Goal: Task Accomplishment & Management: Manage account settings

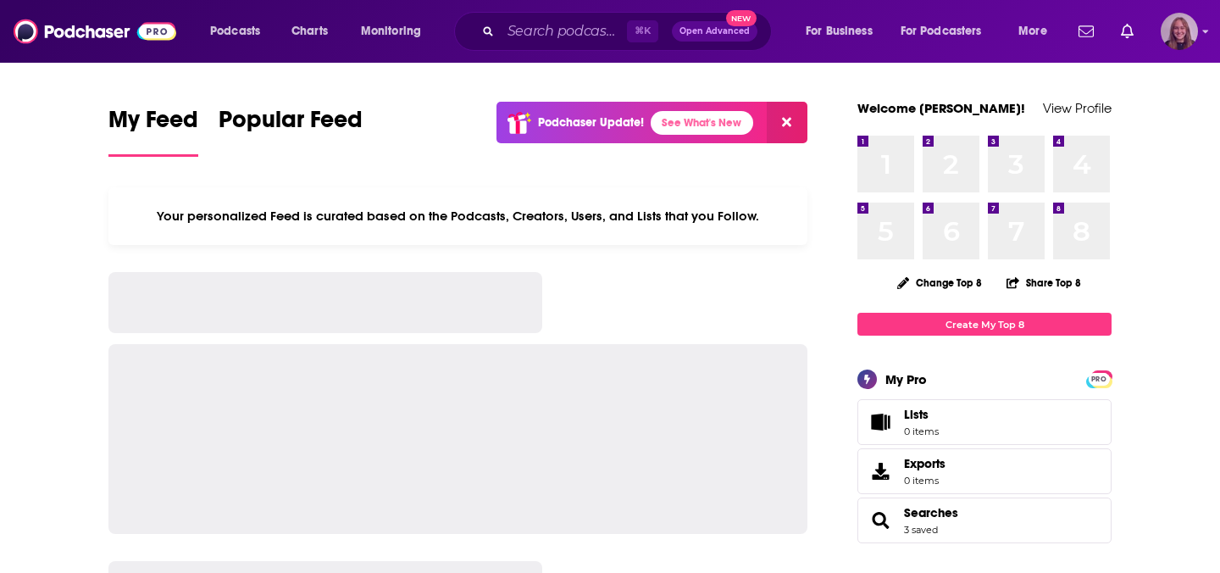
click at [1191, 38] on img "Logged in as ewalper" at bounding box center [1179, 31] width 37 height 37
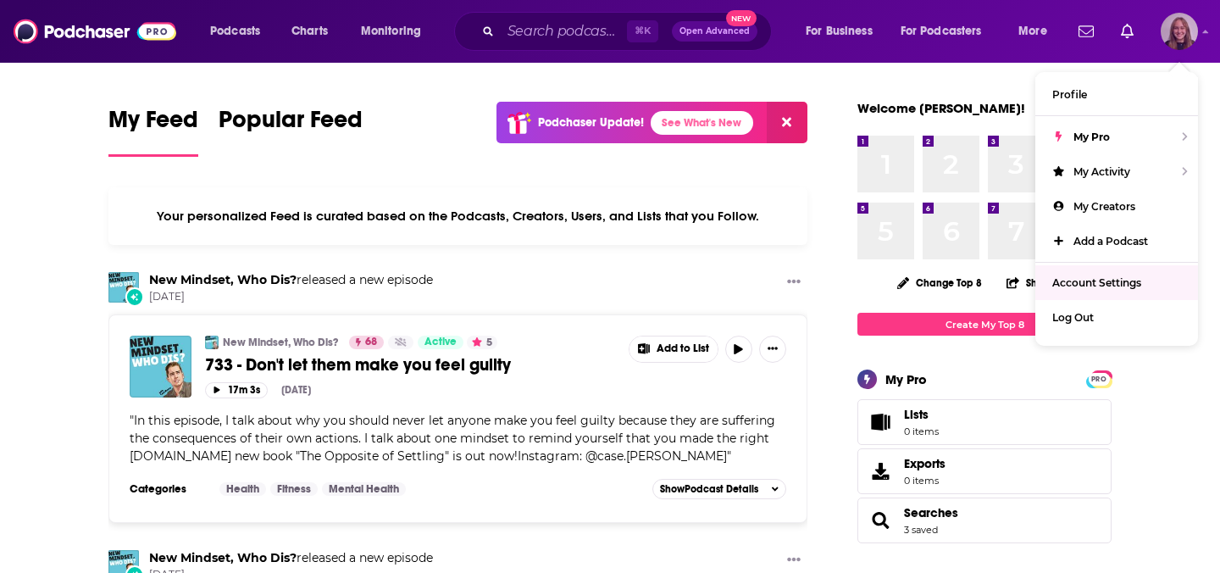
click at [1108, 276] on span "Account Settings" at bounding box center [1097, 282] width 89 height 13
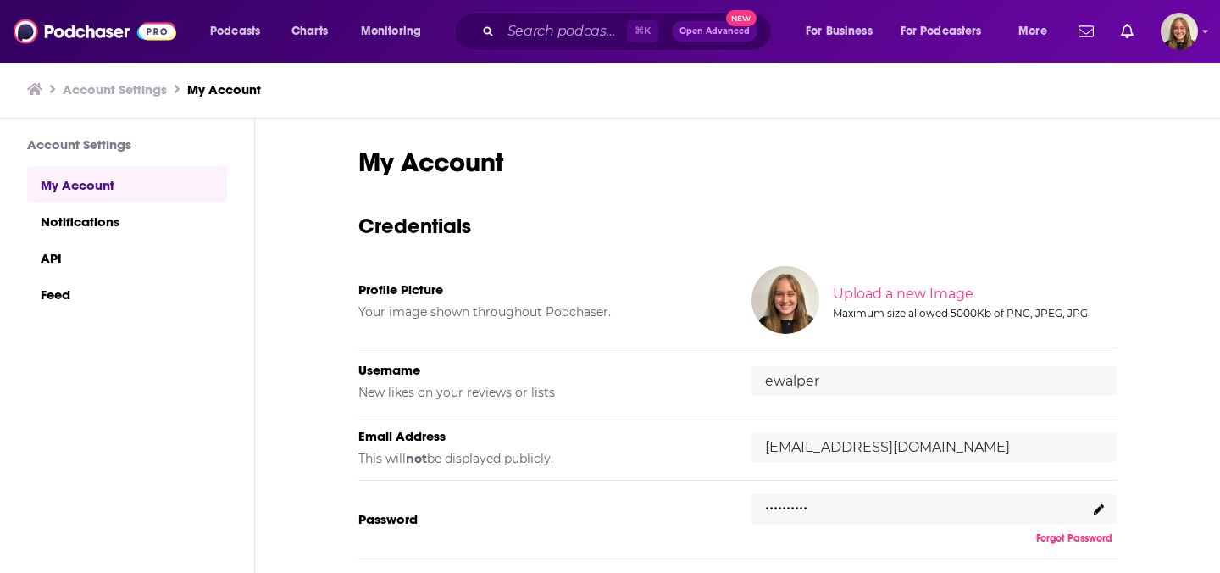
click at [1097, 505] on icon at bounding box center [1099, 509] width 10 height 10
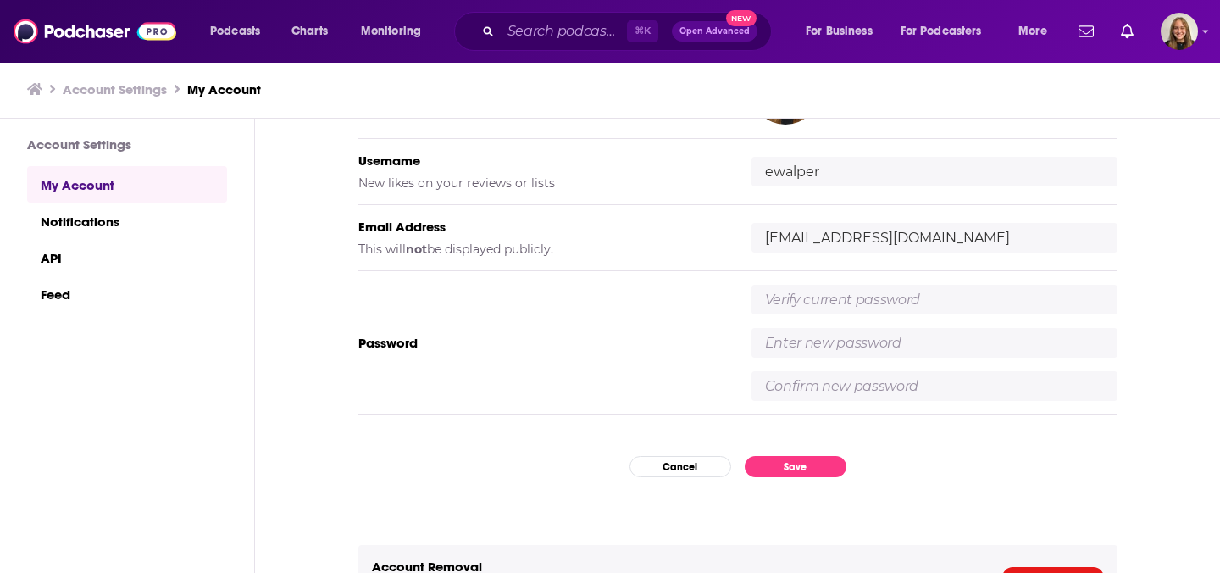
scroll to position [210, 0]
click at [872, 247] on input "[EMAIL_ADDRESS][DOMAIN_NAME]" at bounding box center [935, 237] width 366 height 30
click at [676, 464] on button "Cancel" at bounding box center [681, 465] width 102 height 21
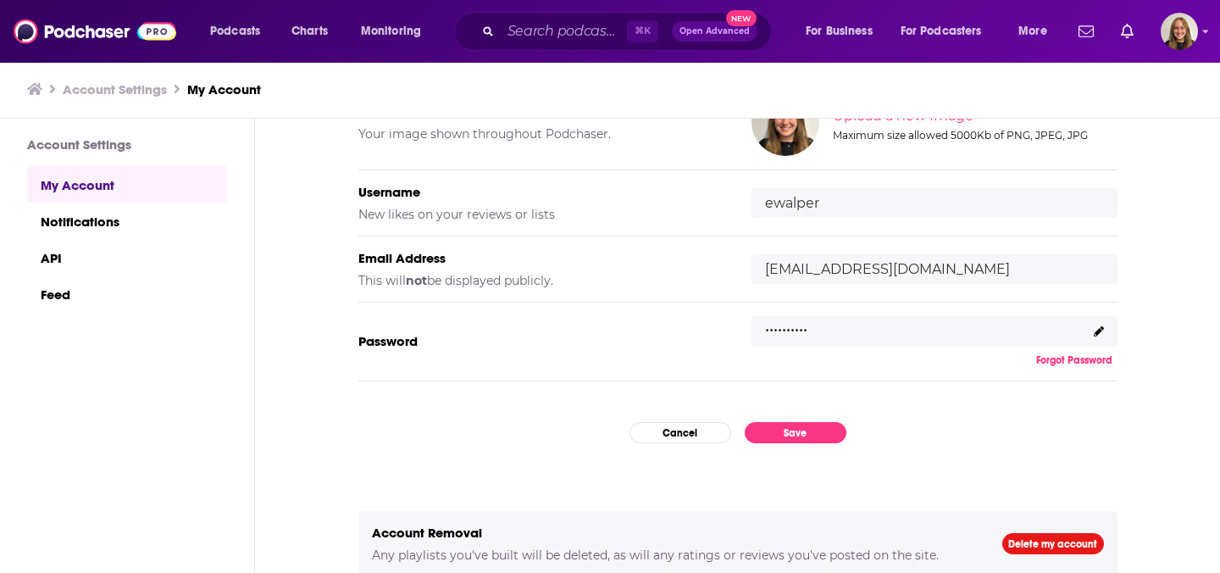
drag, startPoint x: 816, startPoint y: 271, endPoint x: 686, endPoint y: 257, distance: 131.3
click at [688, 258] on div "Email Address This will not be displayed publicly. [EMAIL_ADDRESS][DOMAIN_NAME]" at bounding box center [737, 269] width 759 height 66
click at [826, 271] on input "[EMAIL_ADDRESS][DOMAIN_NAME]" at bounding box center [935, 269] width 366 height 30
type input "[EMAIL_ADDRESS][DOMAIN_NAME]"
click at [686, 292] on div "Email Address This will not be displayed publicly. [EMAIL_ADDRESS][DOMAIN_NAME]" at bounding box center [737, 269] width 759 height 66
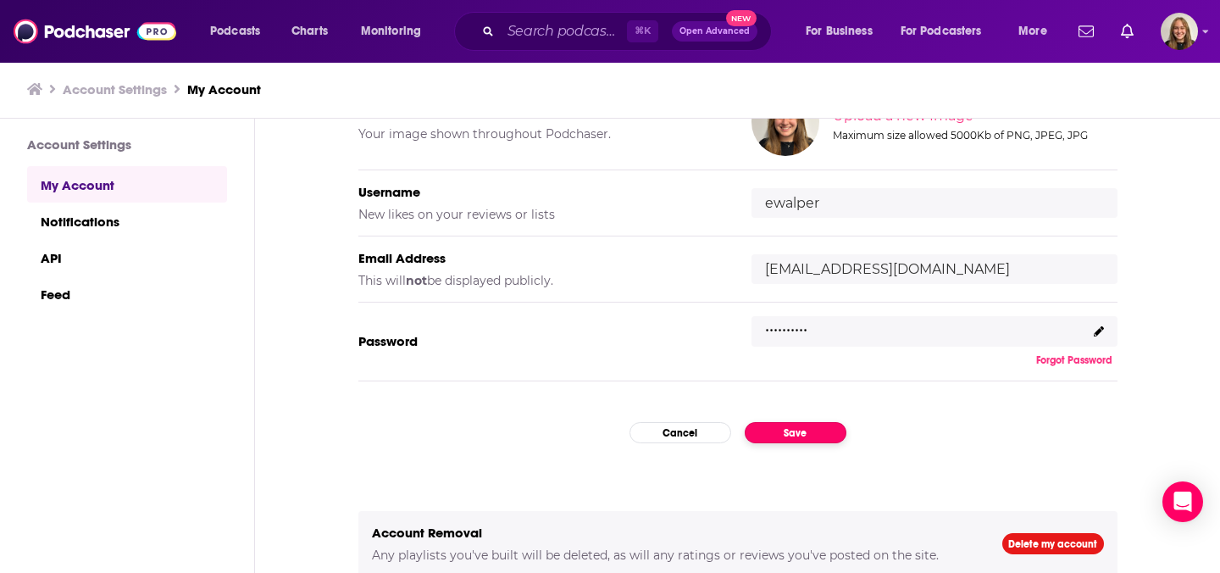
click at [808, 427] on button "Save" at bounding box center [796, 432] width 102 height 21
click at [793, 434] on button "Save" at bounding box center [796, 432] width 102 height 21
click at [791, 428] on button "Save" at bounding box center [796, 432] width 102 height 21
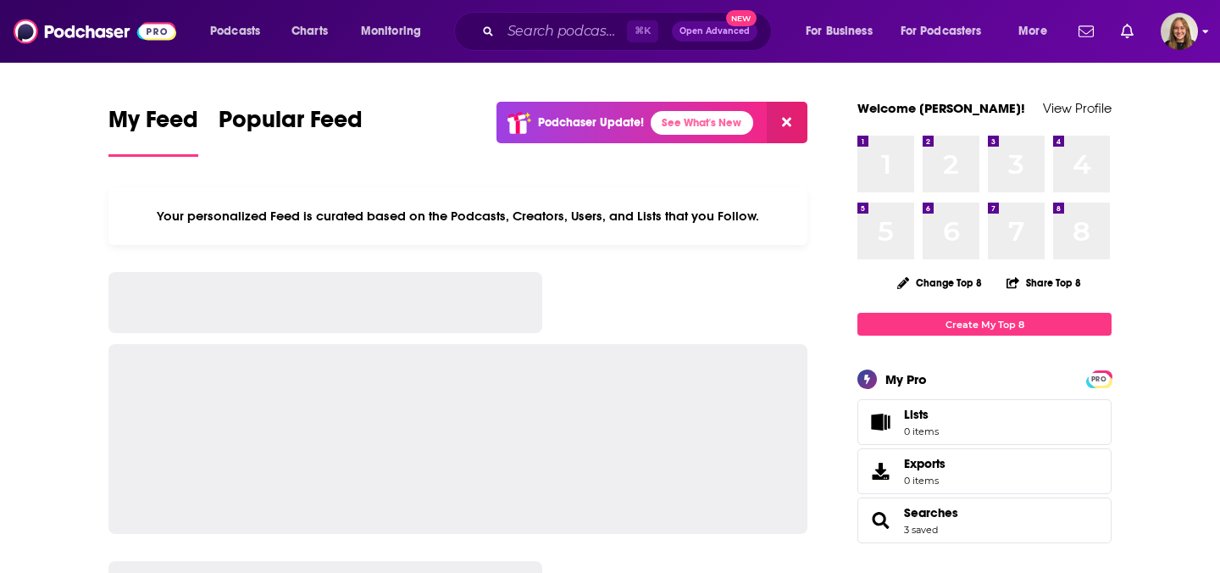
click at [1200, 36] on div "Podcasts Charts Monitoring ⌘ K Open Advanced New For Business For Podcasters Mo…" at bounding box center [610, 31] width 1220 height 63
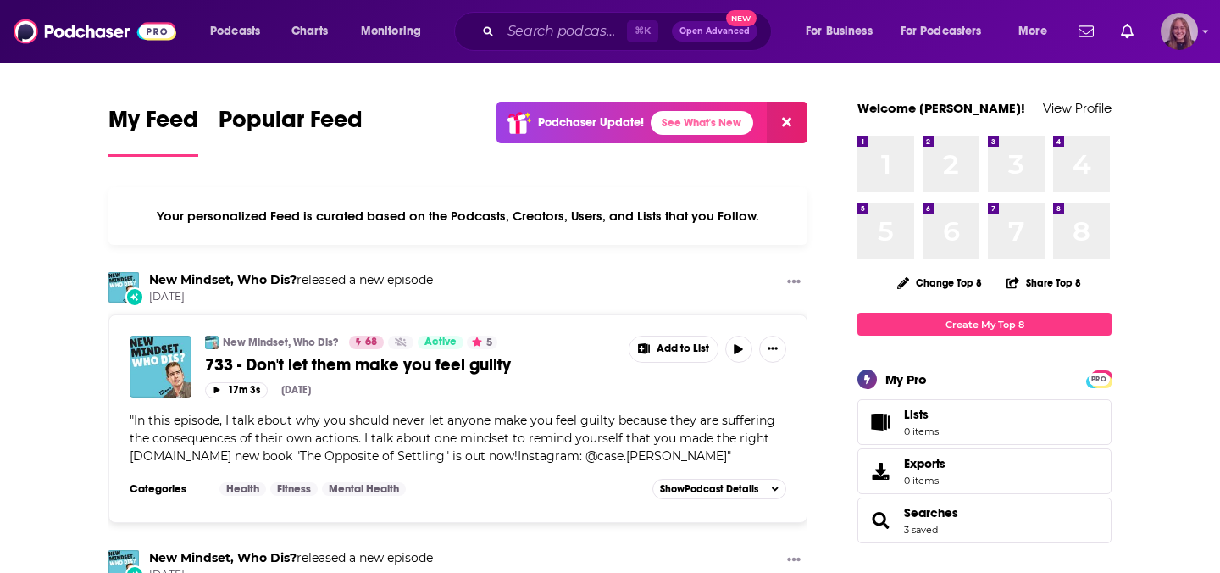
click at [1208, 31] on icon "Show profile menu" at bounding box center [1206, 32] width 6 height 3
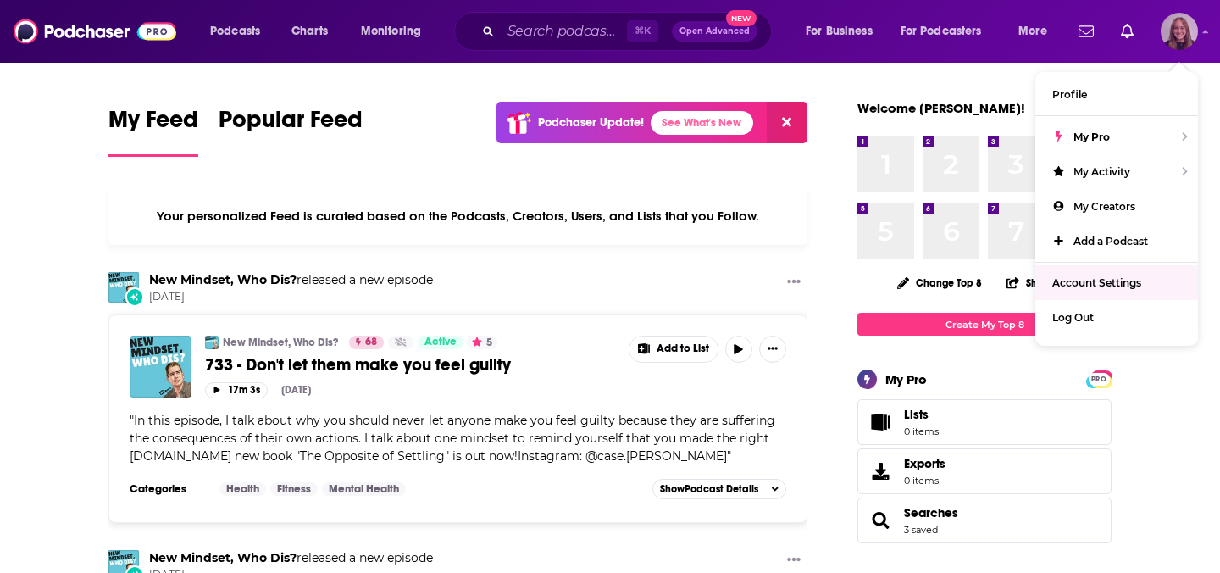
click at [1114, 273] on link "Account Settings" at bounding box center [1117, 282] width 163 height 35
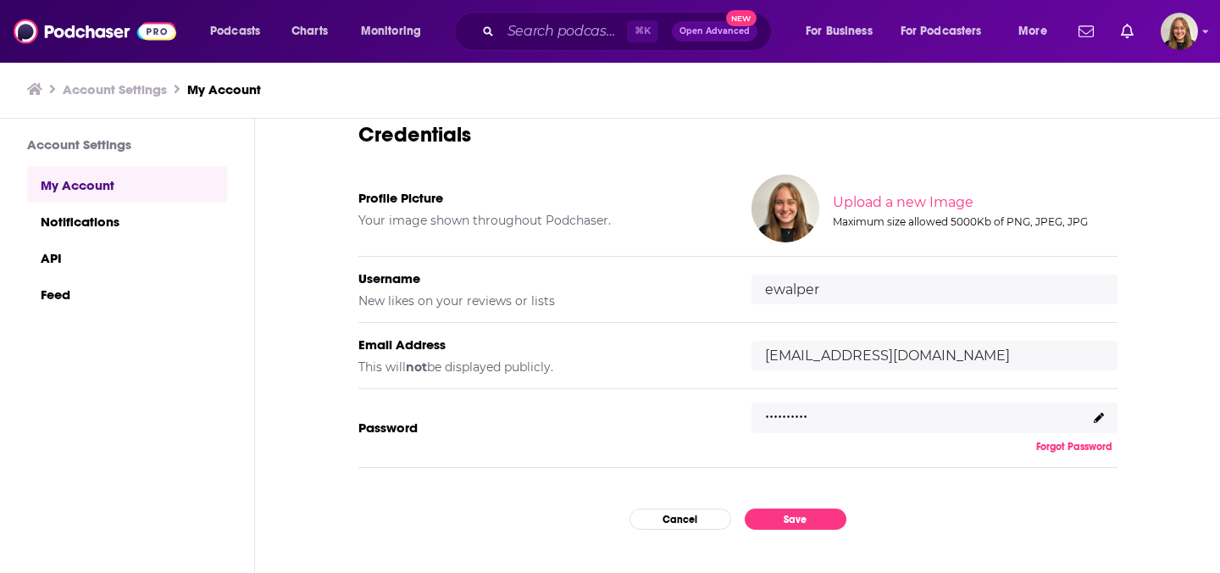
scroll to position [178, 0]
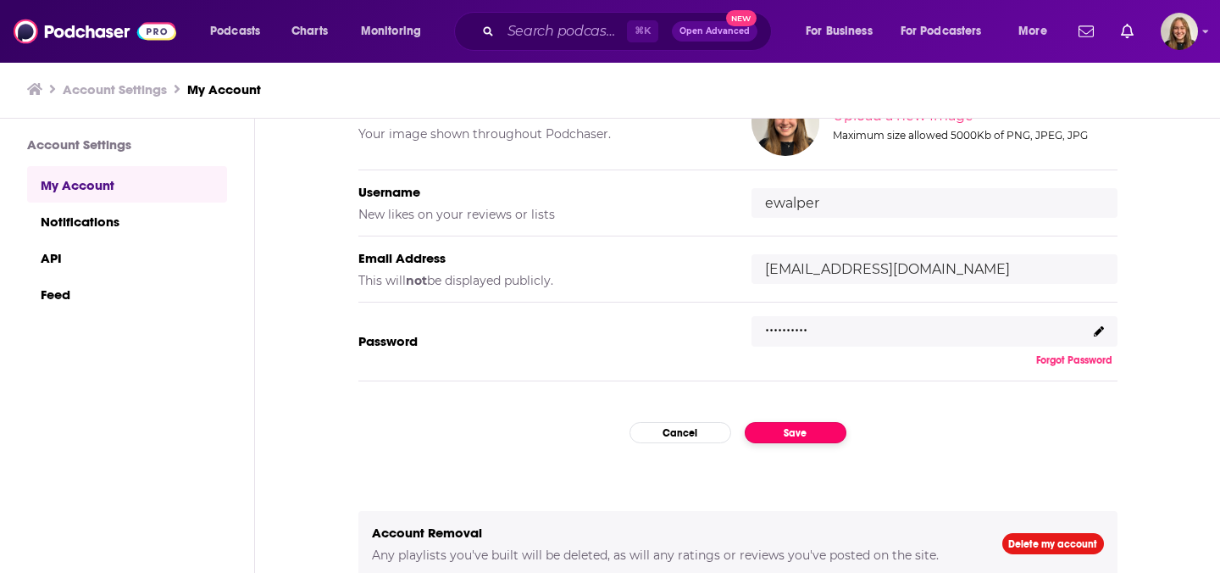
click at [792, 427] on button "Save" at bounding box center [796, 432] width 102 height 21
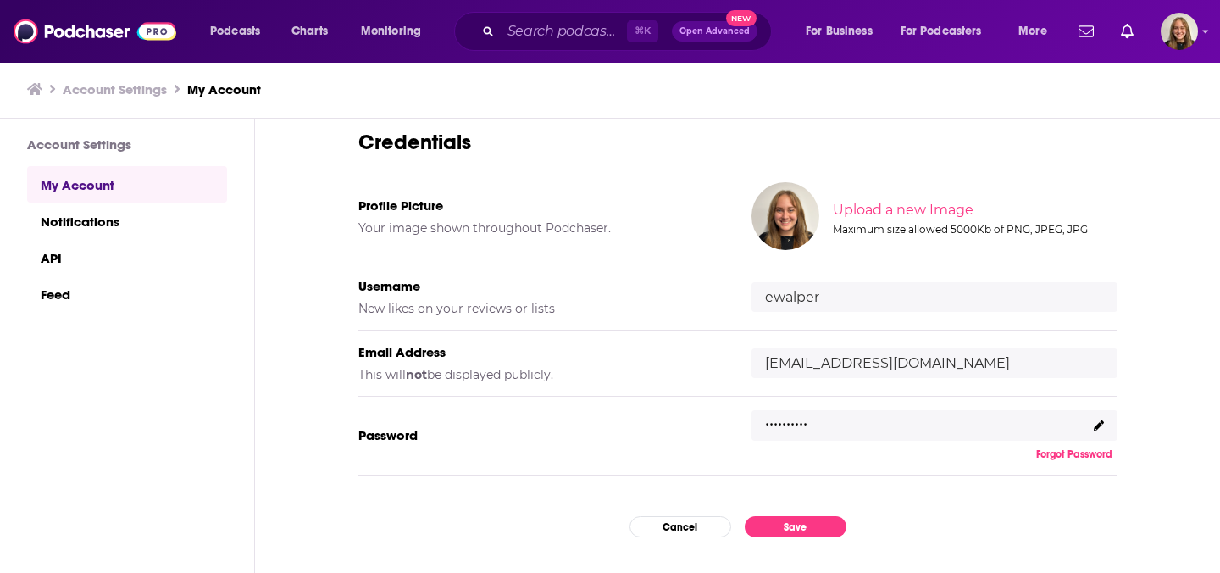
scroll to position [0, 0]
